Goal: Book appointment/travel/reservation

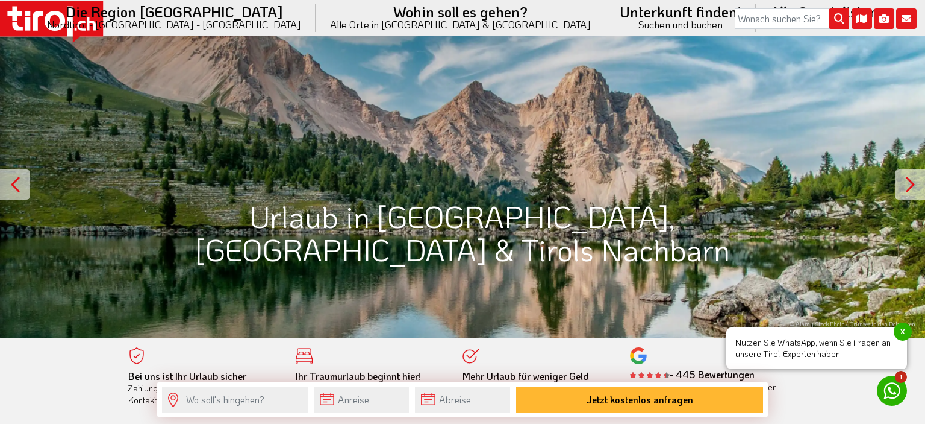
scroll to position [339, 0]
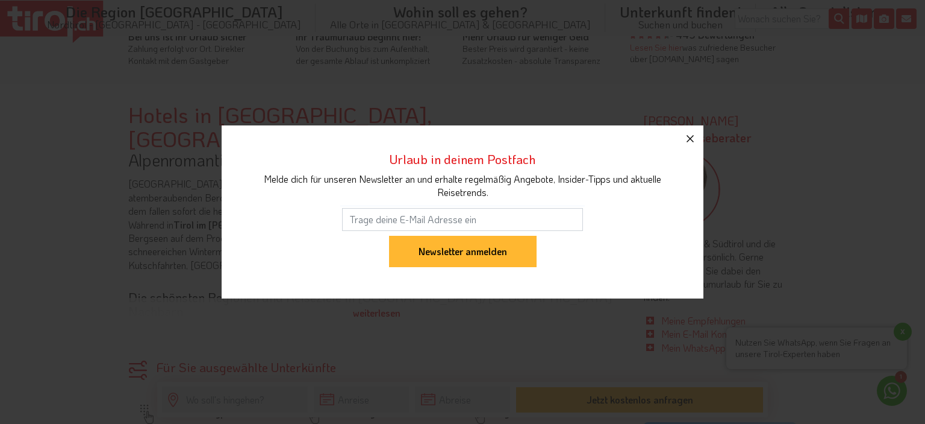
click at [690, 134] on icon "button" at bounding box center [690, 138] width 14 height 14
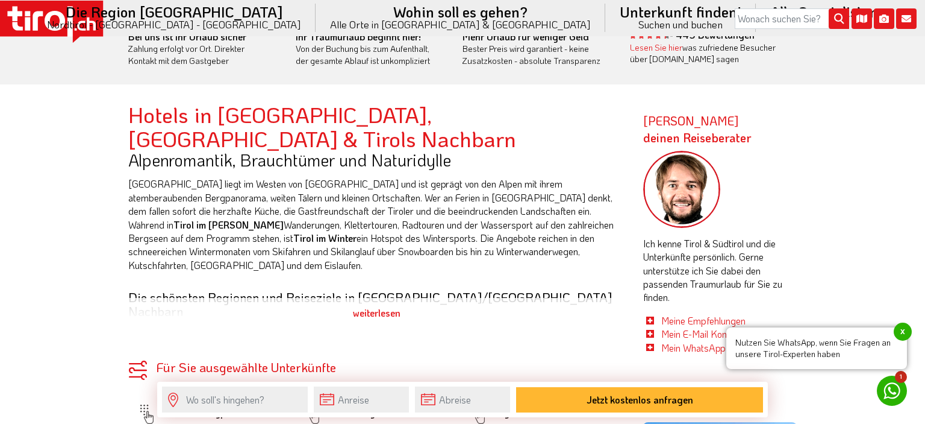
scroll to position [678, 0]
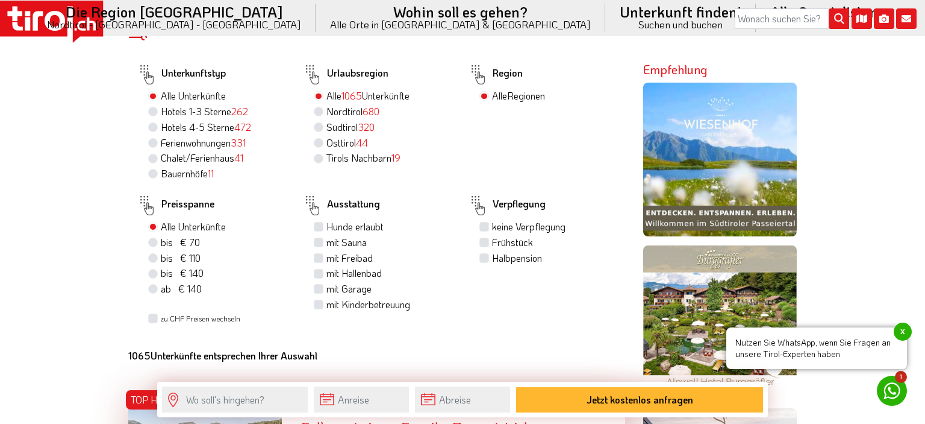
click at [902, 330] on span "x" at bounding box center [903, 331] width 18 height 18
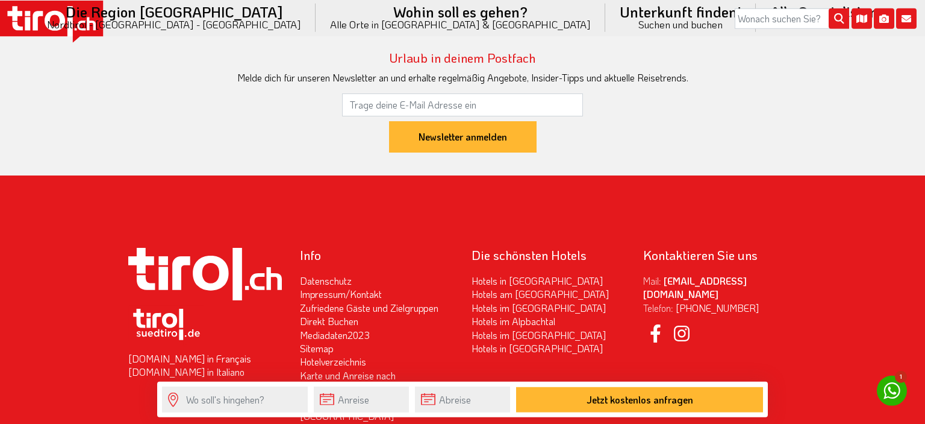
scroll to position [4136, 0]
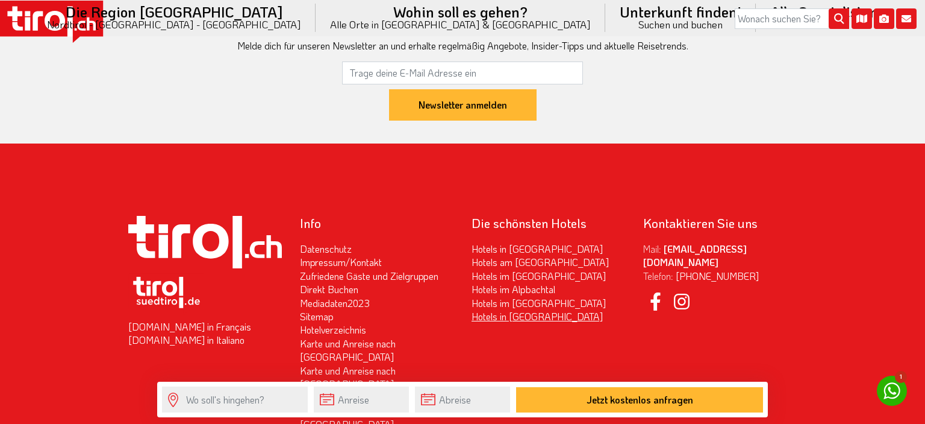
click at [504, 310] on link "Hotels in [GEOGRAPHIC_DATA]" at bounding box center [537, 316] width 131 height 13
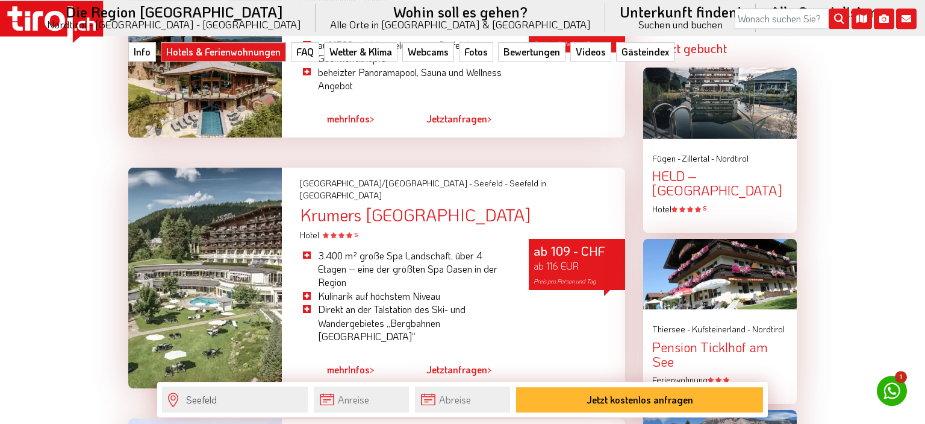
scroll to position [1697, 0]
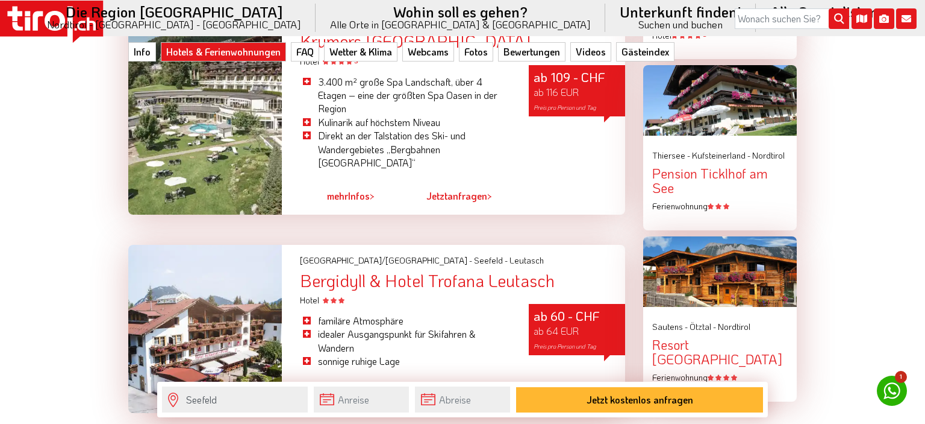
click at [276, 259] on div at bounding box center [205, 329] width 154 height 168
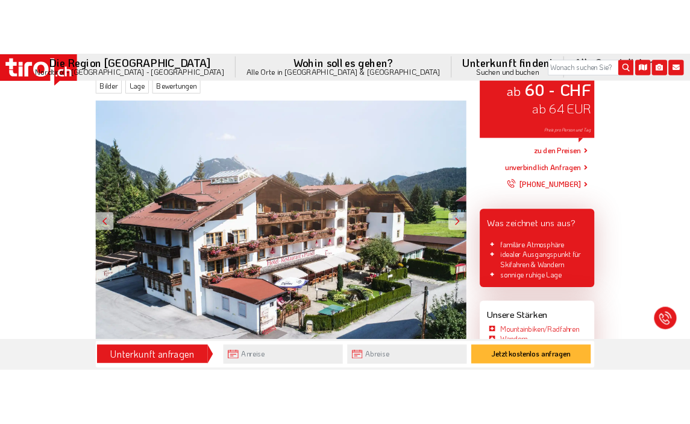
scroll to position [325, 0]
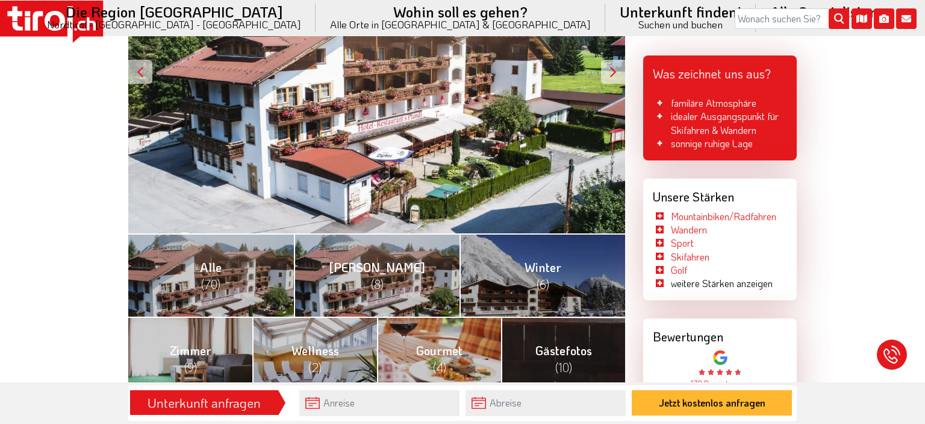
click at [384, 171] on div "ab 60 - CHF ab 64 EUR Preis pro Person und Tag" at bounding box center [376, 71] width 497 height 323
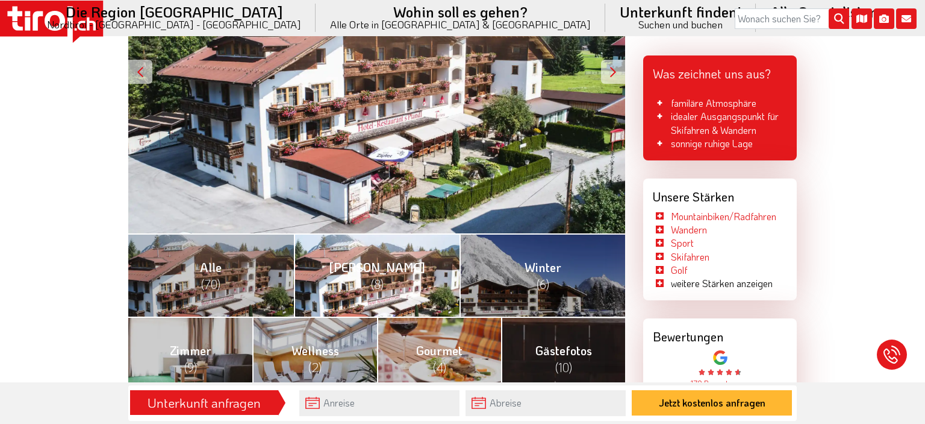
click at [340, 289] on link "Sommer (8)" at bounding box center [377, 274] width 166 height 83
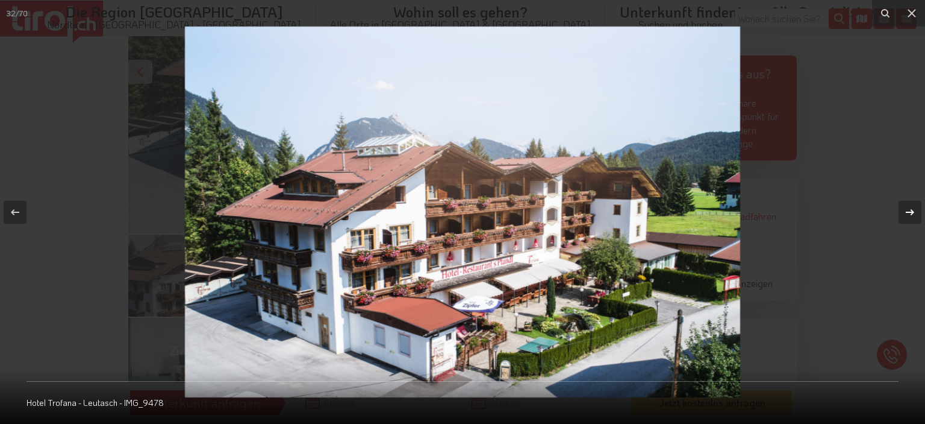
click at [906, 211] on icon at bounding box center [910, 212] width 14 height 14
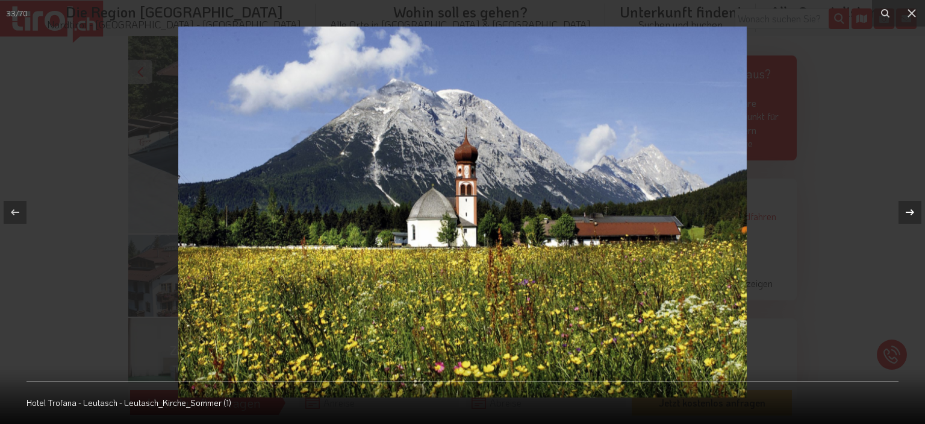
click at [906, 211] on icon at bounding box center [910, 212] width 14 height 14
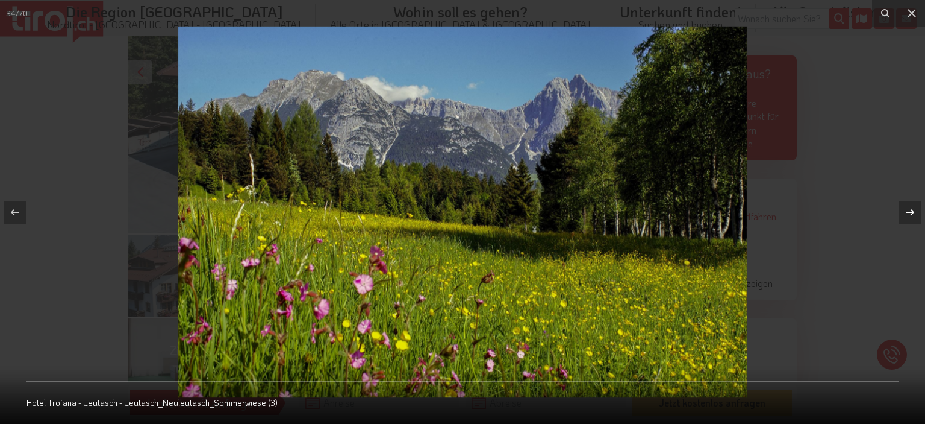
click at [906, 211] on icon at bounding box center [910, 212] width 14 height 14
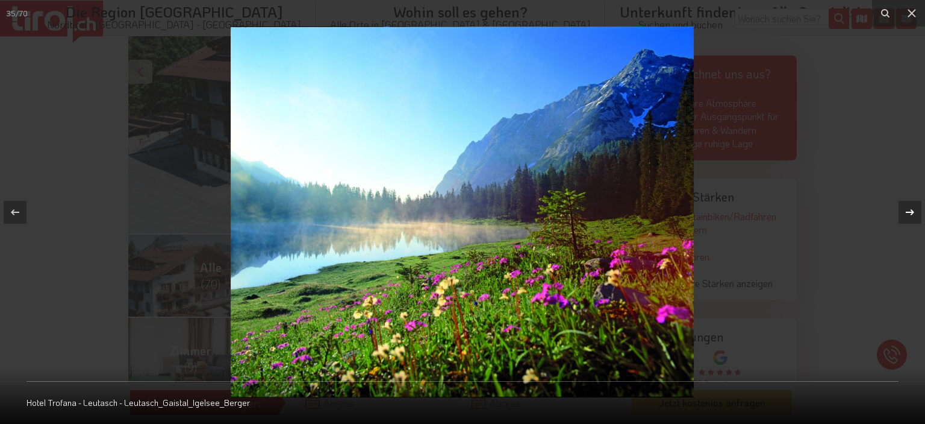
click at [906, 211] on icon at bounding box center [910, 212] width 14 height 14
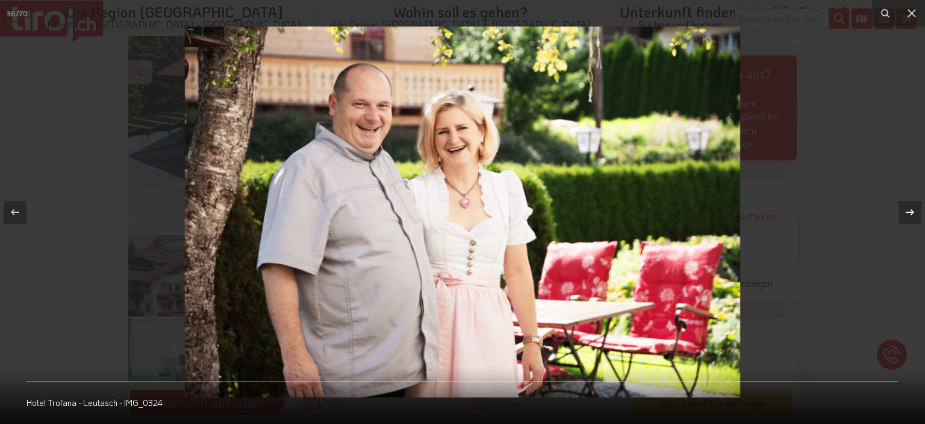
click at [906, 211] on div "36 / 70 Hotel Trofana - Leutasch - IMG_0324" at bounding box center [462, 212] width 925 height 424
click at [909, 211] on icon at bounding box center [910, 212] width 14 height 14
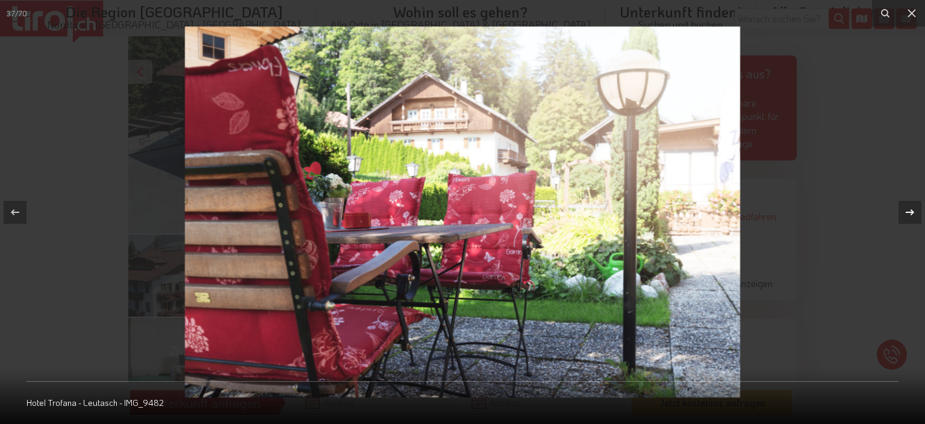
click at [909, 211] on icon at bounding box center [910, 212] width 14 height 14
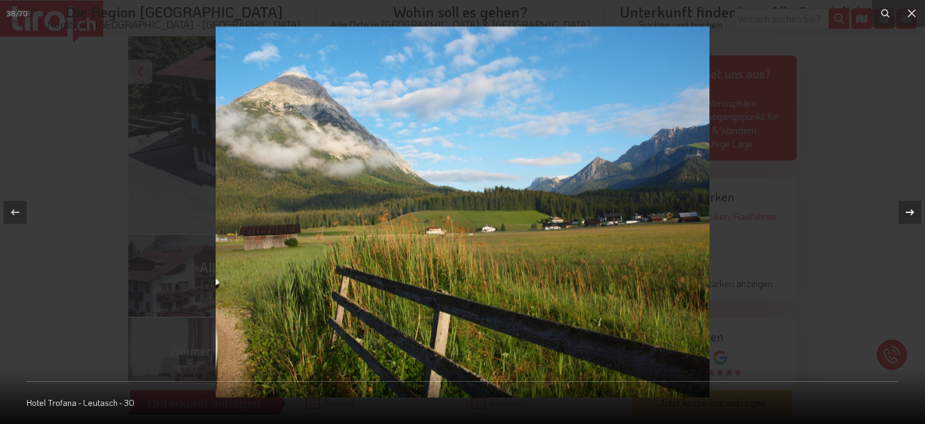
click at [909, 211] on icon at bounding box center [910, 212] width 14 height 14
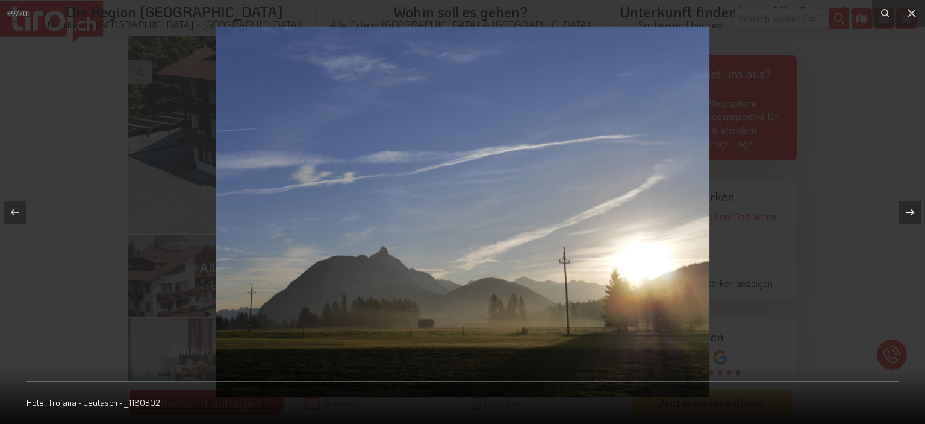
click at [909, 211] on icon at bounding box center [910, 212] width 14 height 14
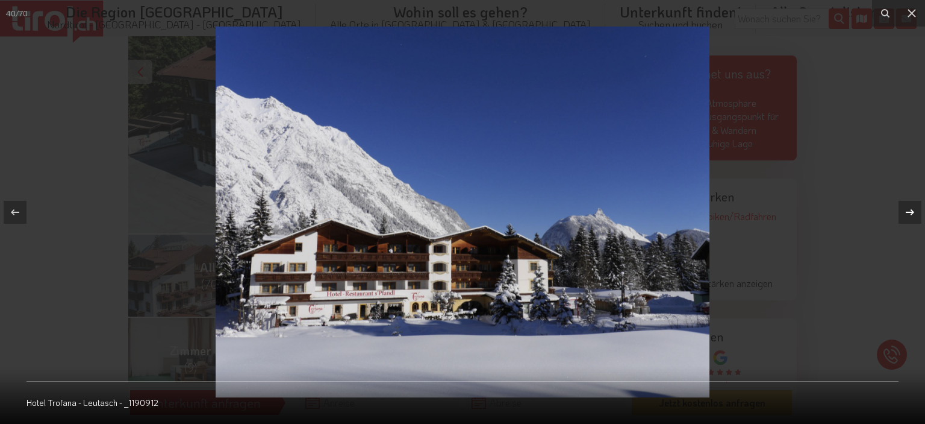
click at [909, 211] on icon at bounding box center [910, 212] width 14 height 14
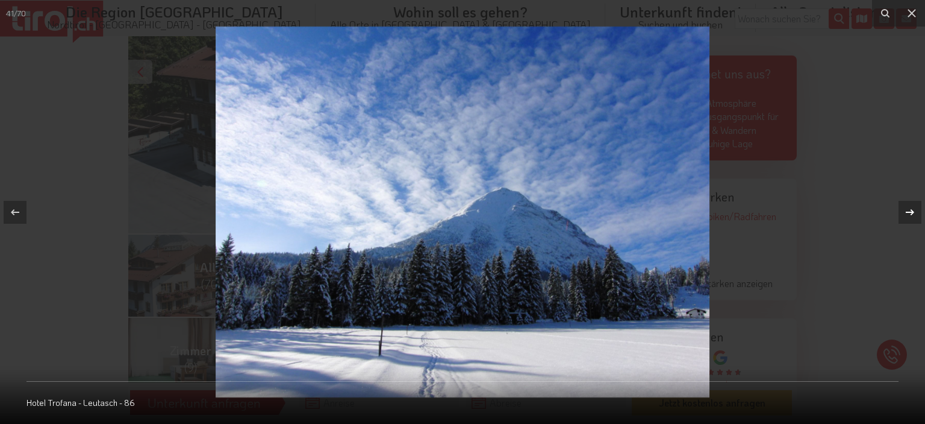
click at [909, 211] on icon at bounding box center [910, 212] width 14 height 14
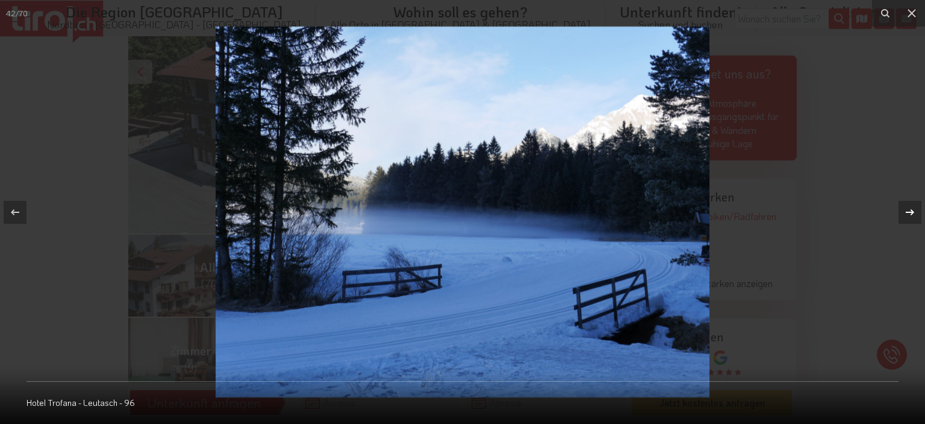
click at [909, 211] on icon at bounding box center [910, 212] width 14 height 14
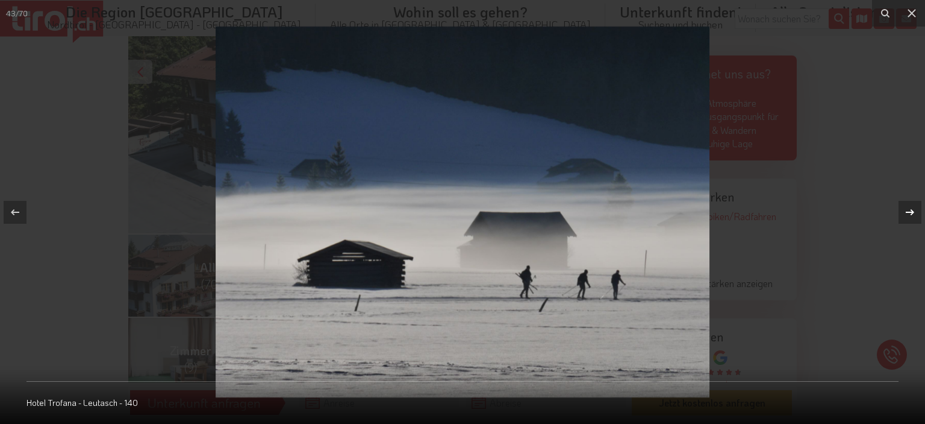
click at [905, 208] on icon at bounding box center [910, 212] width 14 height 14
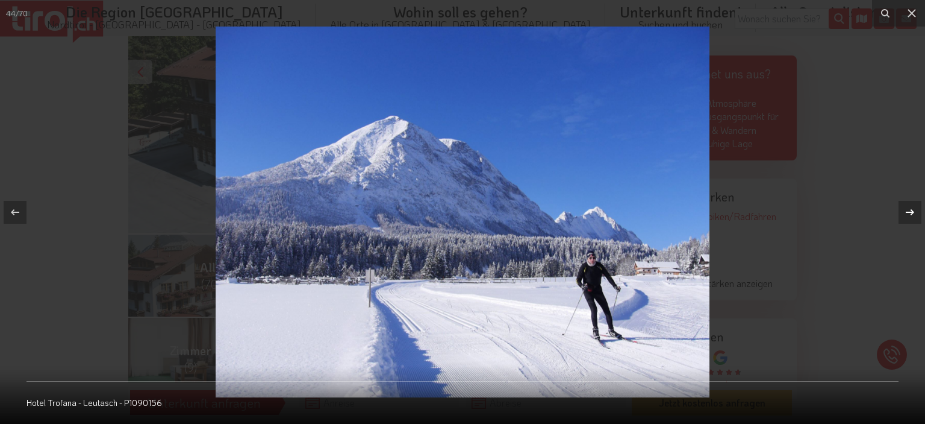
click at [905, 208] on icon at bounding box center [910, 212] width 14 height 14
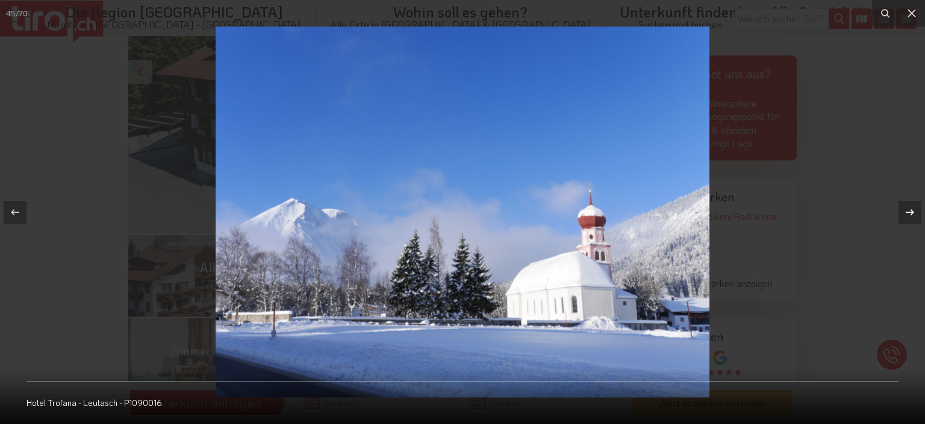
click at [905, 208] on icon at bounding box center [910, 212] width 14 height 14
